Goal: Task Accomplishment & Management: Manage account settings

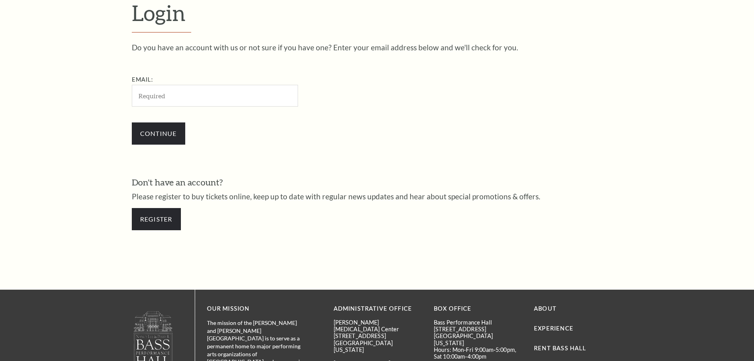
scroll to position [265, 0]
drag, startPoint x: 166, startPoint y: 95, endPoint x: 166, endPoint y: 107, distance: 11.5
click at [166, 95] on input "Email:" at bounding box center [215, 96] width 166 height 22
paste input "veggiesontheside@gmail.com"
type input "veggiesontheside@gmail.com"
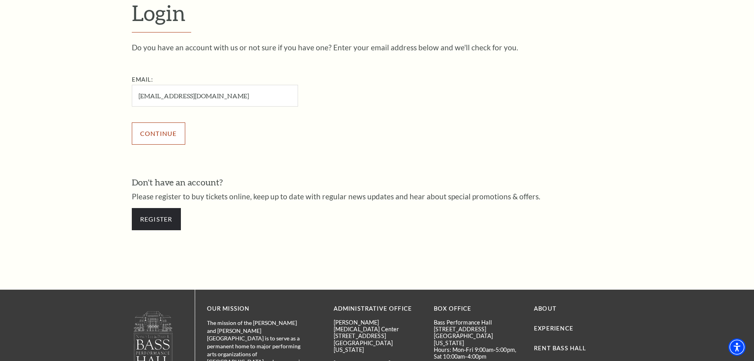
click at [154, 139] on input "Continue" at bounding box center [158, 133] width 53 height 22
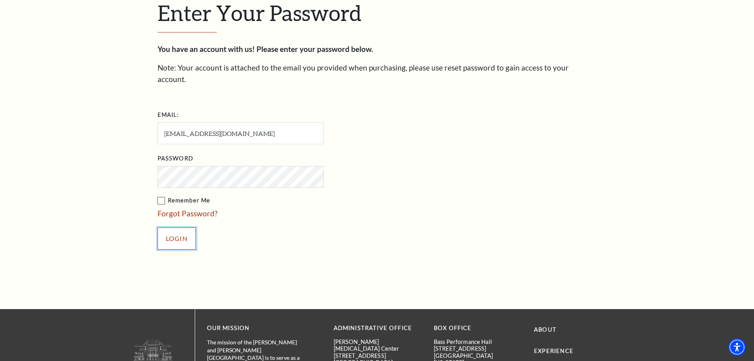
click at [174, 228] on input "Login" at bounding box center [177, 238] width 38 height 22
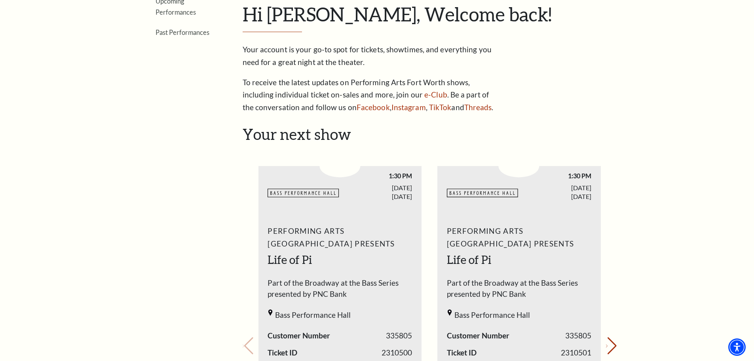
scroll to position [356, 0]
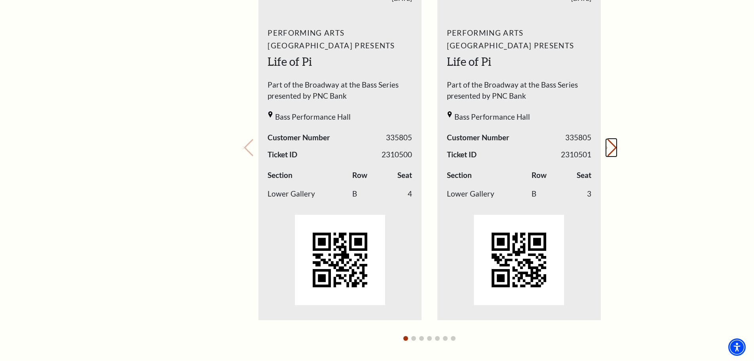
click at [610, 149] on button "Next slide." at bounding box center [611, 147] width 11 height 17
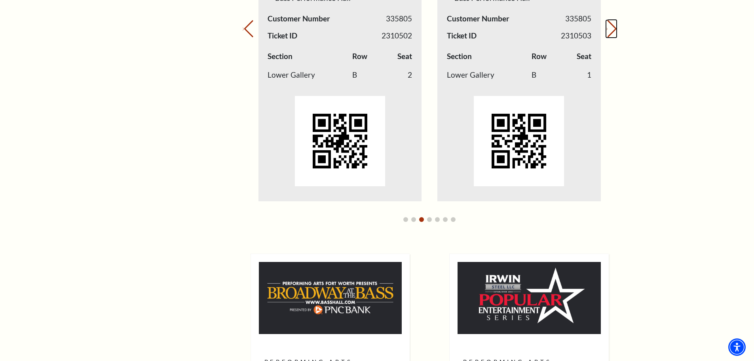
scroll to position [317, 0]
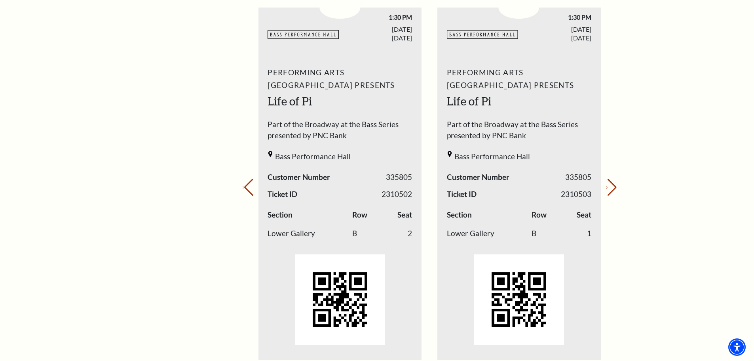
click at [528, 268] on img "4 / 8" at bounding box center [519, 299] width 90 height 90
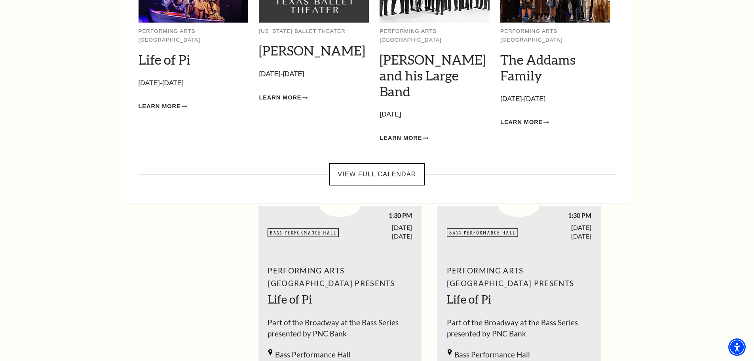
scroll to position [0, 0]
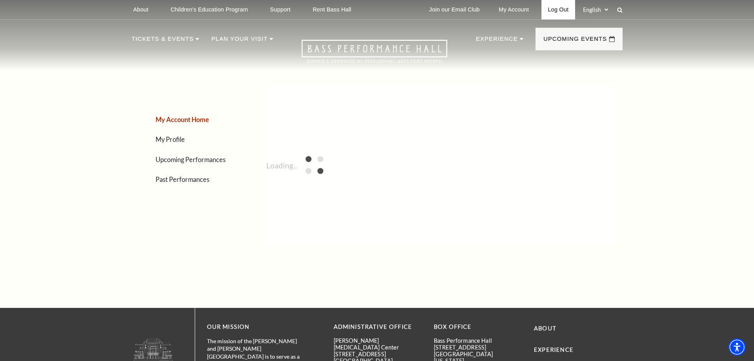
click at [562, 10] on link "Log Out" at bounding box center [558, 9] width 33 height 19
